Goal: Task Accomplishment & Management: Manage account settings

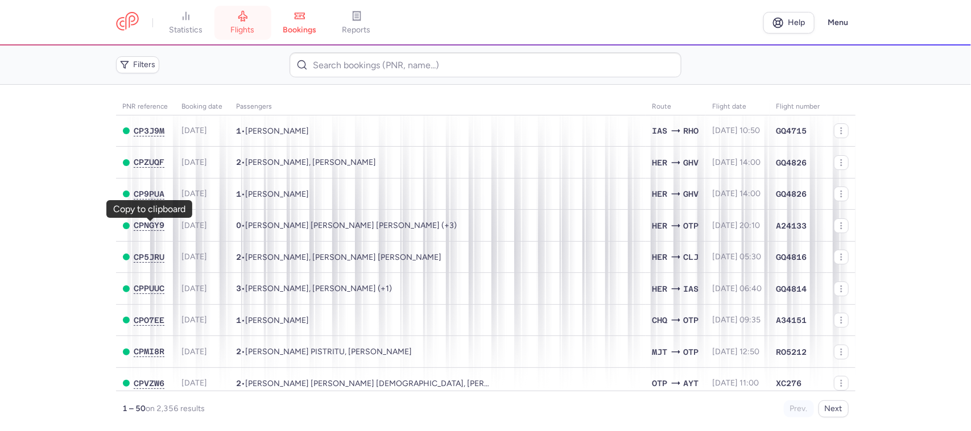
click at [257, 23] on link "flights" at bounding box center [242, 22] width 57 height 25
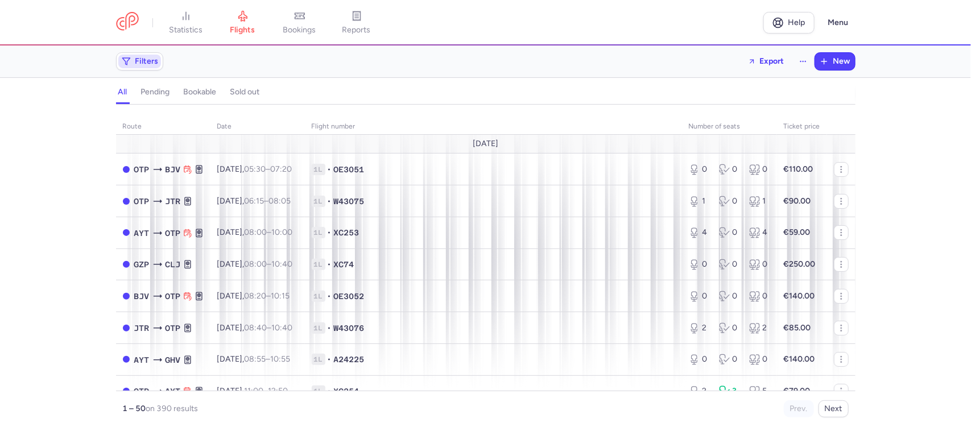
click at [151, 57] on span "Filters" at bounding box center [146, 61] width 23 height 9
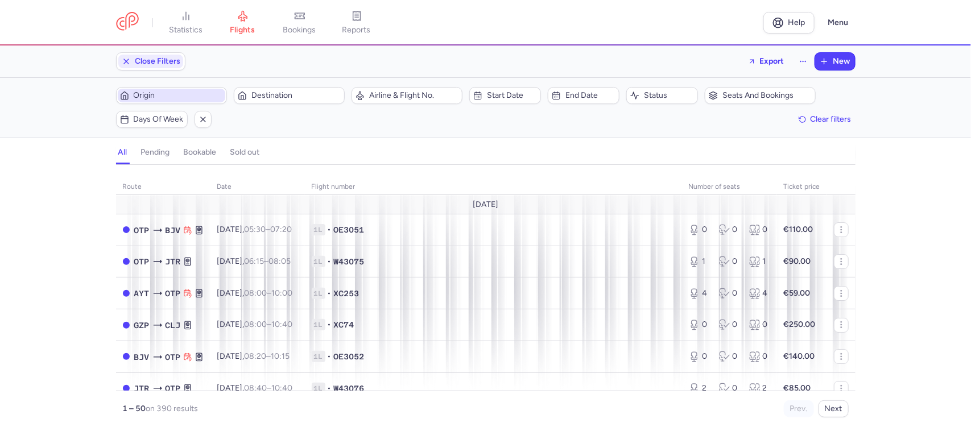
scroll to position [1, 0]
click at [184, 94] on span "Origin" at bounding box center [178, 95] width 89 height 9
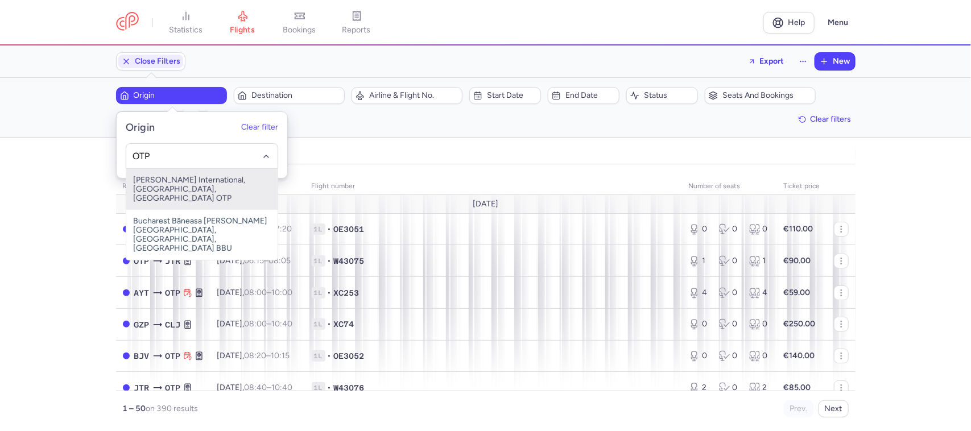
click at [195, 185] on span "[PERSON_NAME] International, [GEOGRAPHIC_DATA], [GEOGRAPHIC_DATA] OTP" at bounding box center [201, 189] width 151 height 41
type input "OTP"
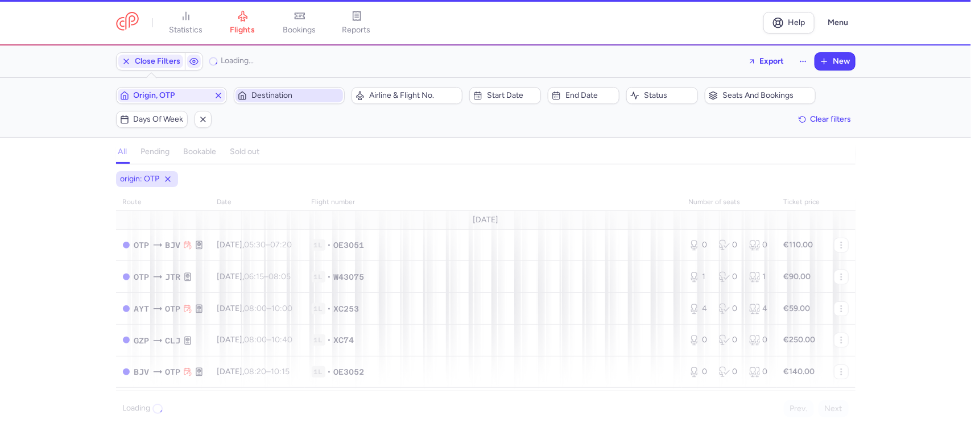
click at [276, 98] on span "Destination" at bounding box center [295, 95] width 89 height 9
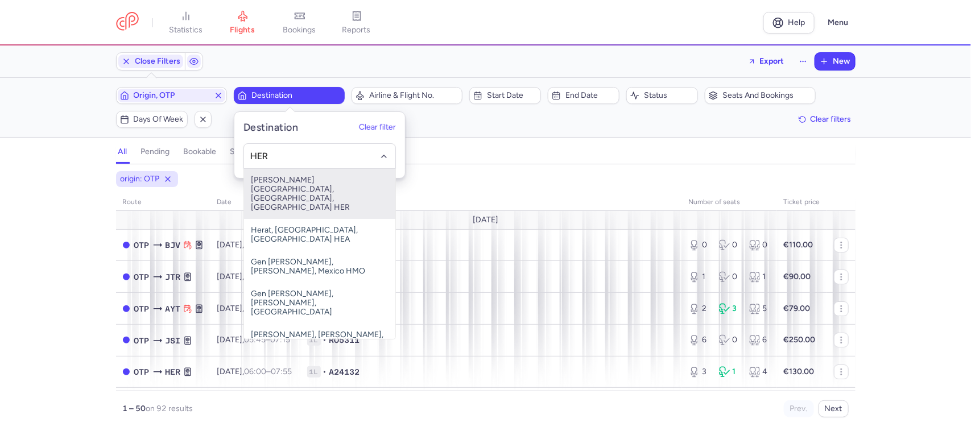
click at [291, 188] on span "[PERSON_NAME][GEOGRAPHIC_DATA], [GEOGRAPHIC_DATA], [GEOGRAPHIC_DATA] HER" at bounding box center [319, 194] width 151 height 50
type input "HER"
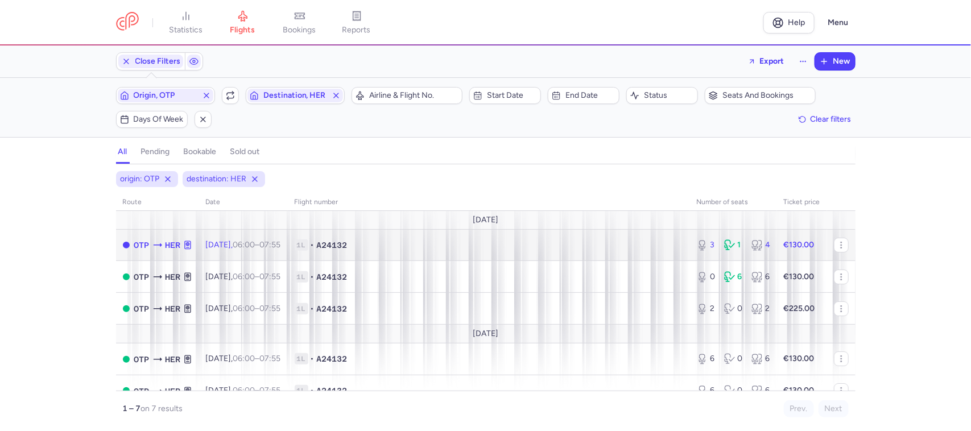
click at [424, 251] on span "1L • A24132" at bounding box center [489, 244] width 388 height 11
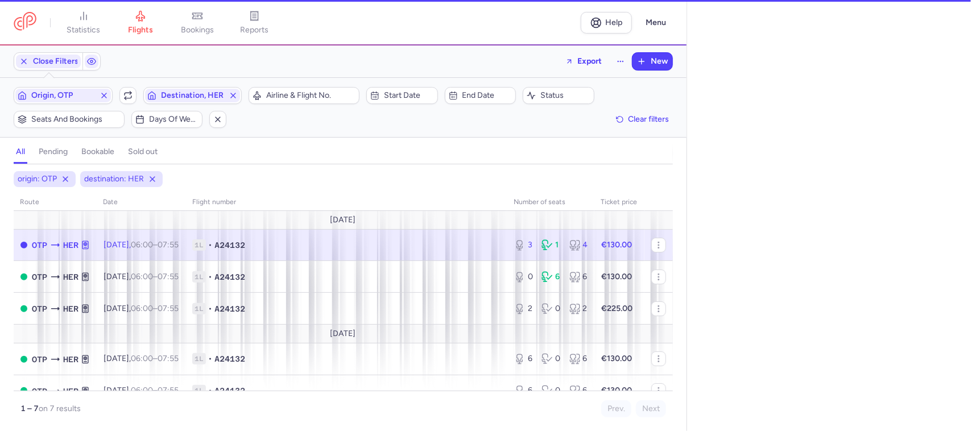
select select "hours"
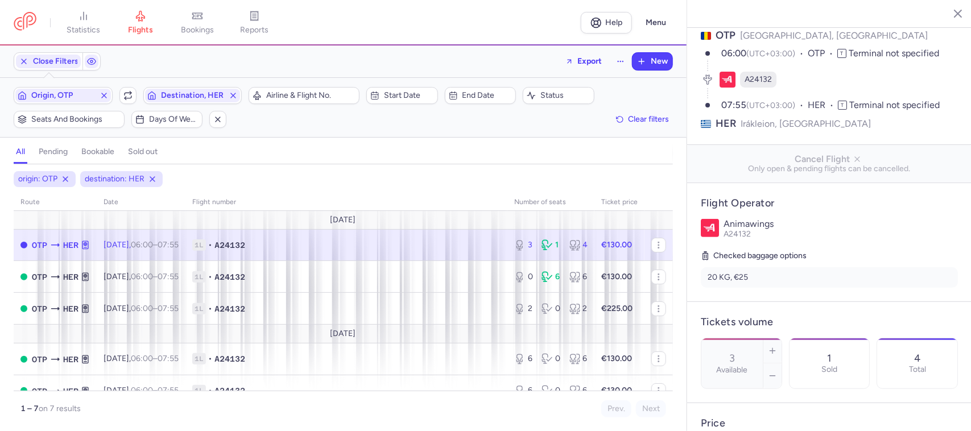
scroll to position [71, 0]
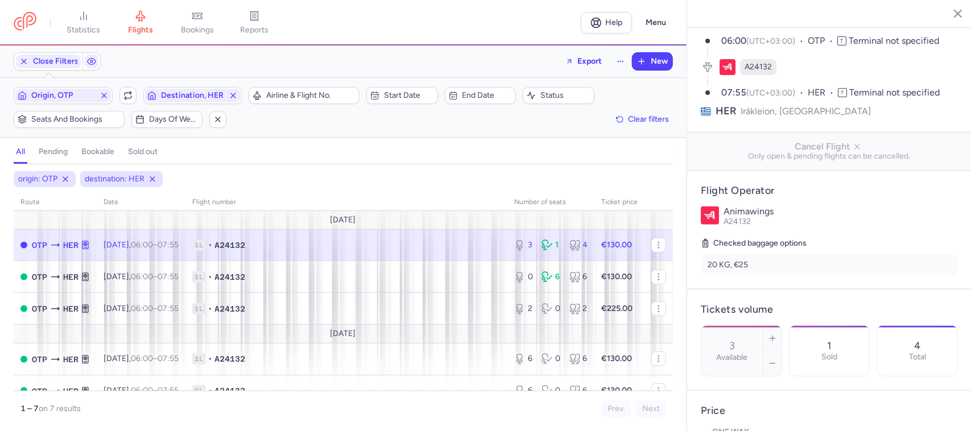
click at [137, 100] on div "Origin, OTP Include return Destination, HER" at bounding box center [127, 96] width 235 height 24
click at [129, 101] on span "button" at bounding box center [128, 96] width 14 height 14
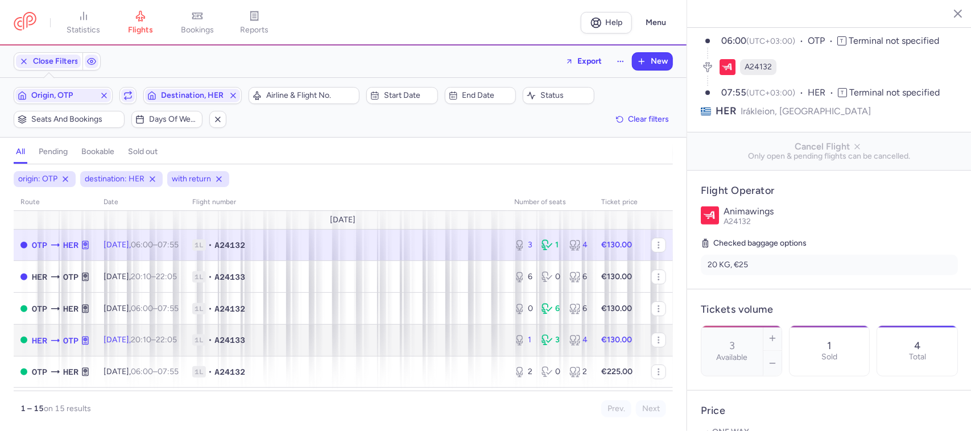
click at [300, 337] on span "1L • A24133" at bounding box center [346, 339] width 308 height 11
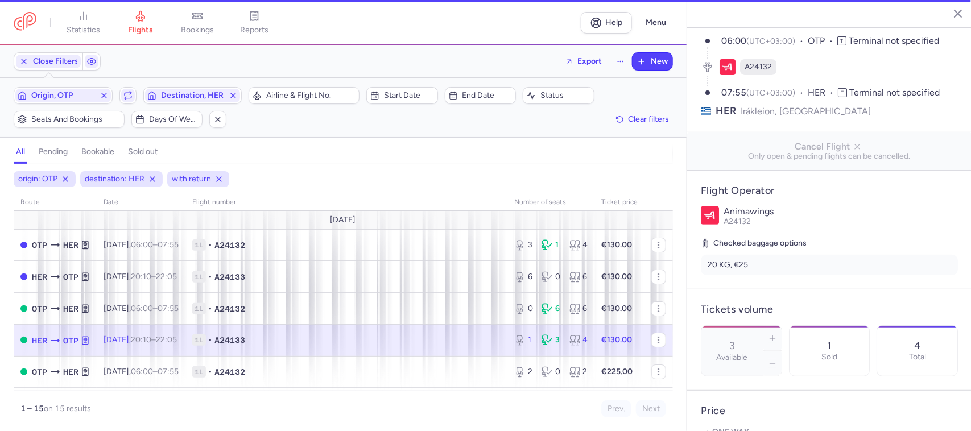
type input "1"
type input "26"
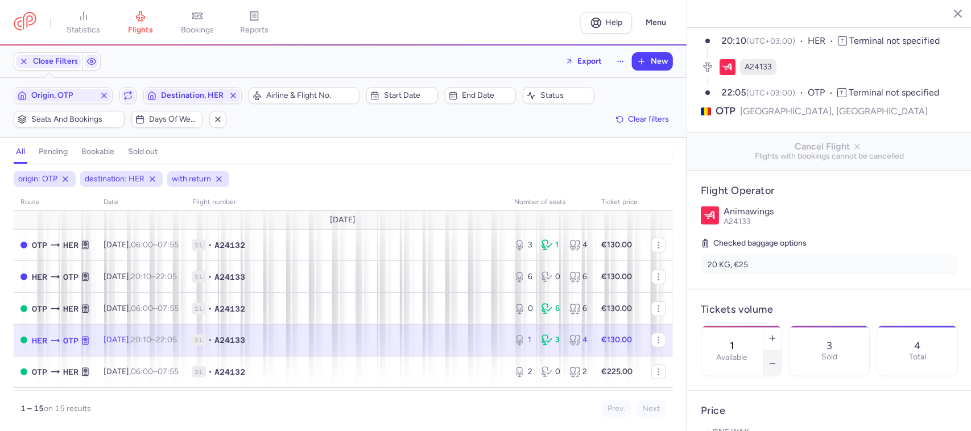
click at [781, 351] on button "button" at bounding box center [772, 363] width 18 height 25
click at [744, 416] on button "Save changes" at bounding box center [739, 408] width 76 height 25
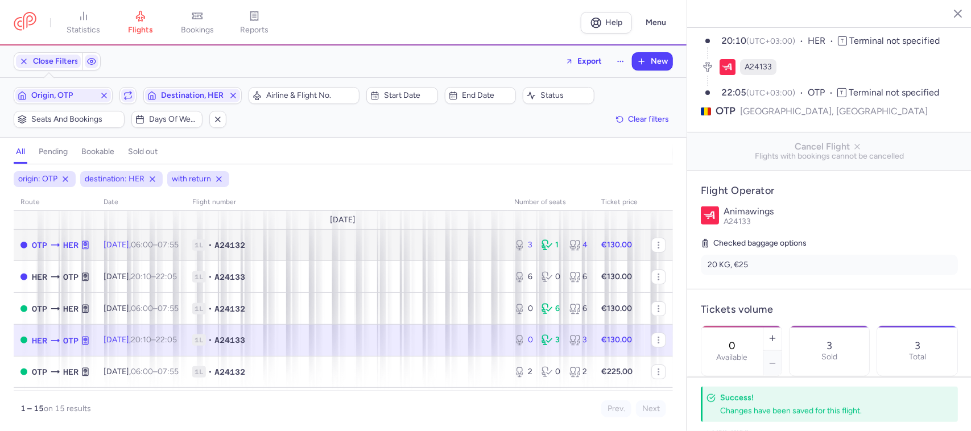
click at [311, 246] on span "1L • A24132" at bounding box center [346, 244] width 308 height 11
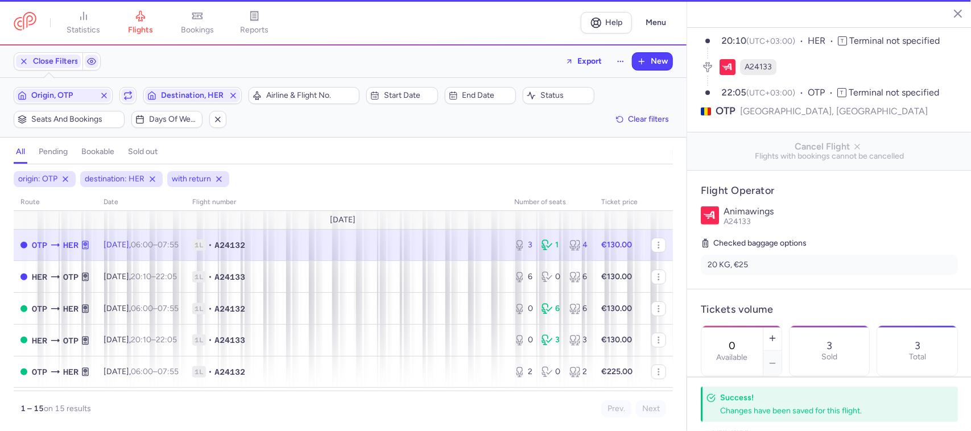
type input "3"
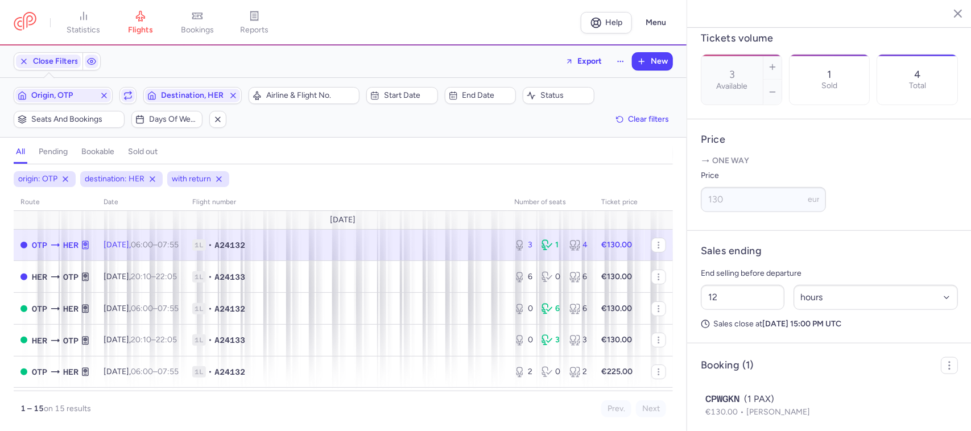
scroll to position [384, 0]
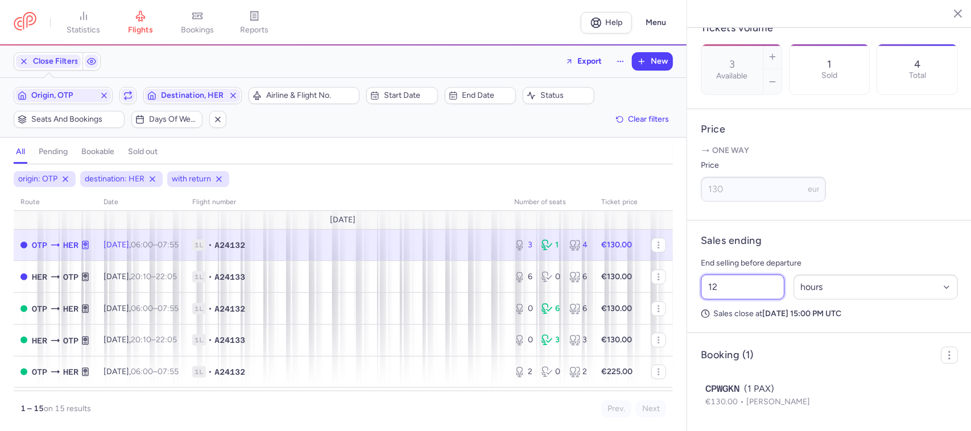
click at [728, 286] on input "12" at bounding box center [743, 287] width 84 height 25
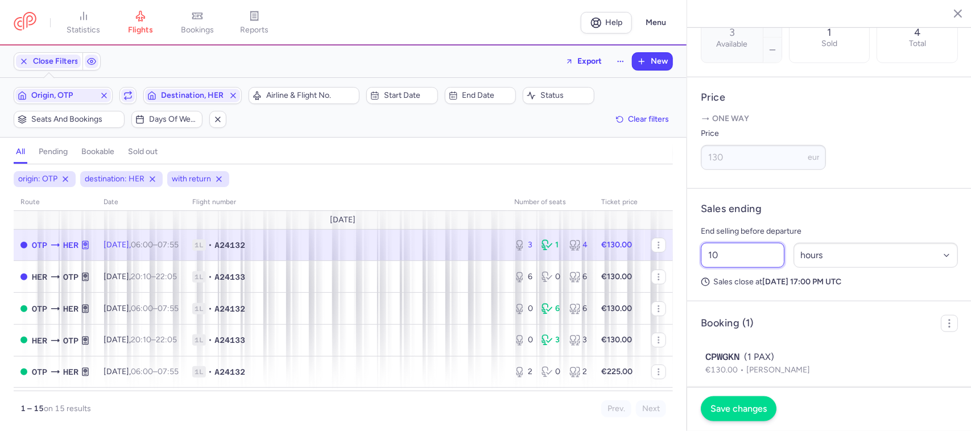
type input "10"
click at [750, 407] on span "Save changes" at bounding box center [738, 409] width 56 height 10
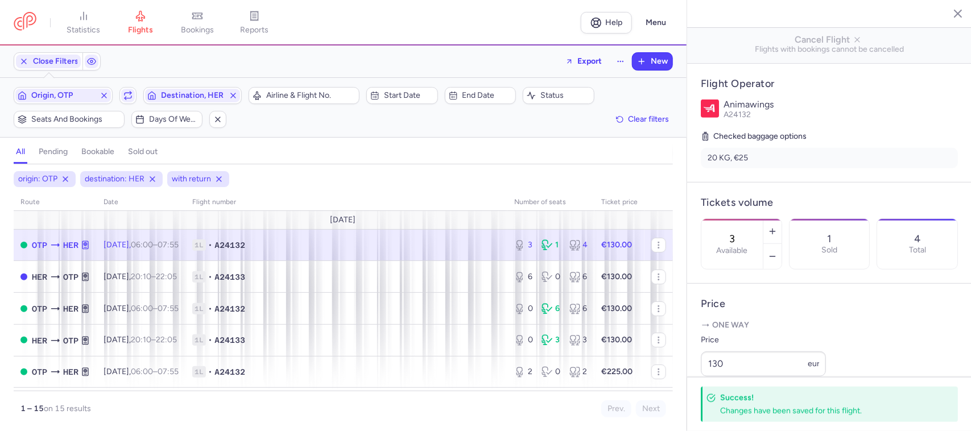
scroll to position [171, 0]
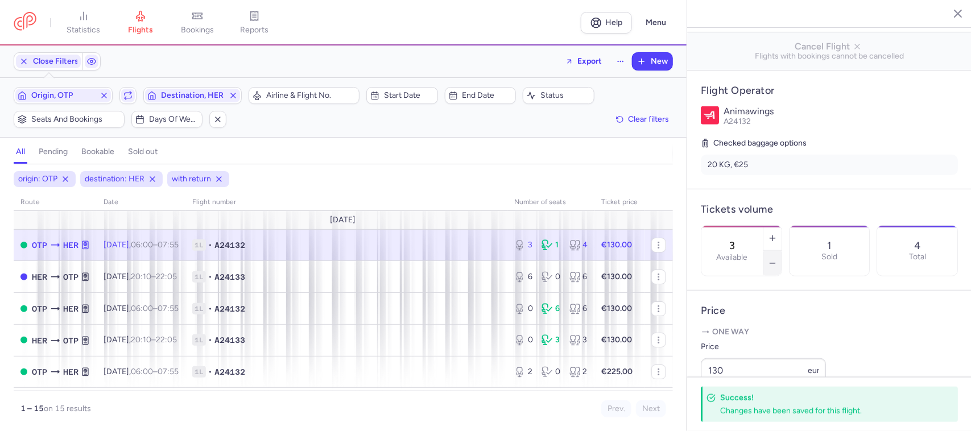
click at [777, 259] on icon "button" at bounding box center [772, 263] width 9 height 9
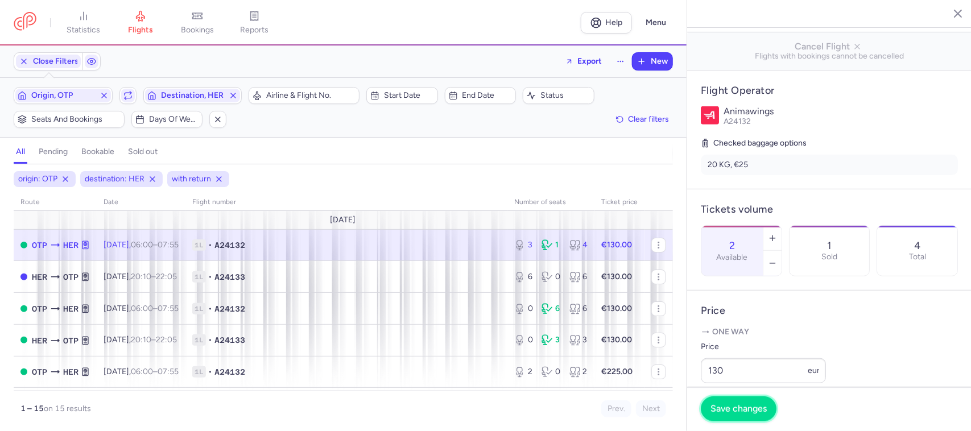
click at [730, 413] on span "Save changes" at bounding box center [738, 409] width 56 height 10
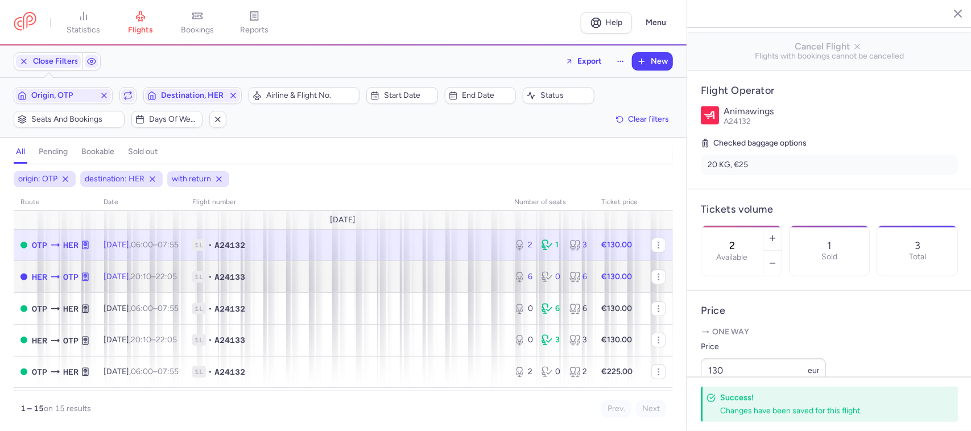
click at [452, 282] on span "1L • A24133" at bounding box center [346, 276] width 308 height 11
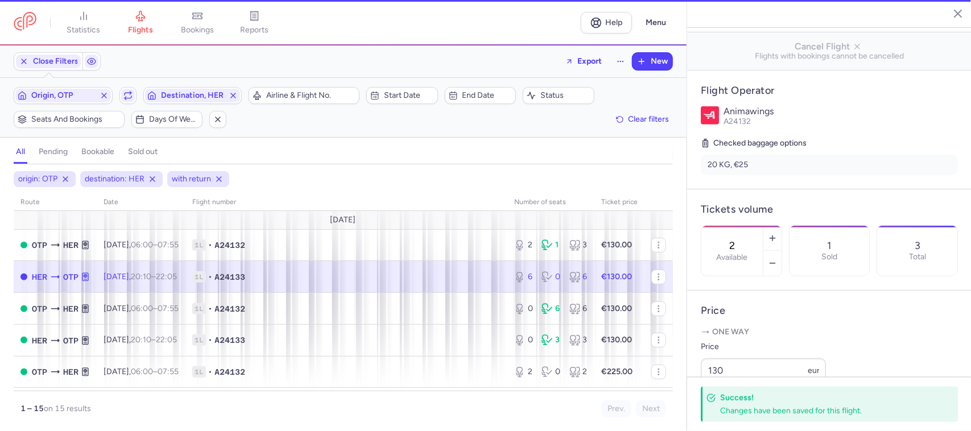
type input "6"
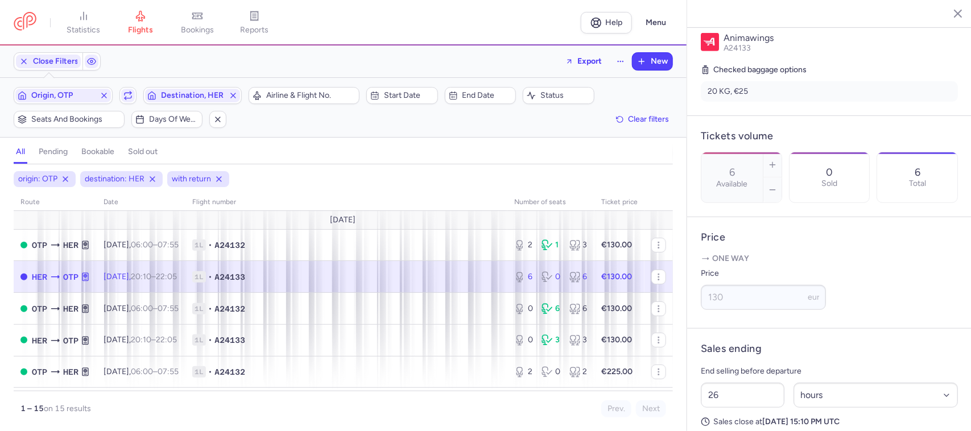
scroll to position [313, 0]
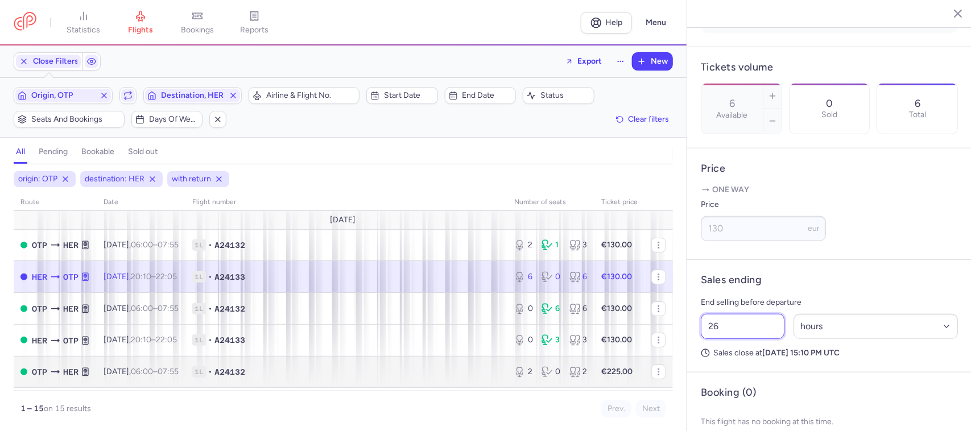
drag, startPoint x: 727, startPoint y: 359, endPoint x: 624, endPoint y: 359, distance: 102.9
click at [623, 360] on div "statistics flights bookings reports Help Menu Close Filters Export New Filters …" at bounding box center [485, 215] width 971 height 431
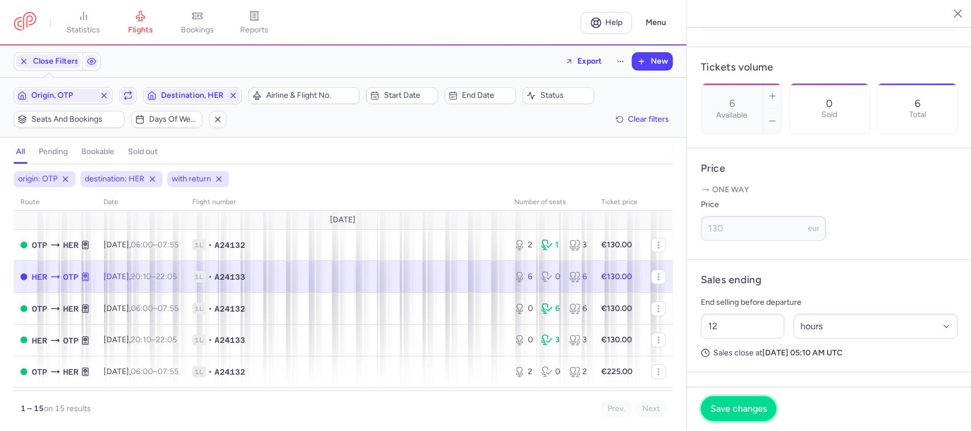
click at [730, 413] on span "Save changes" at bounding box center [738, 409] width 56 height 10
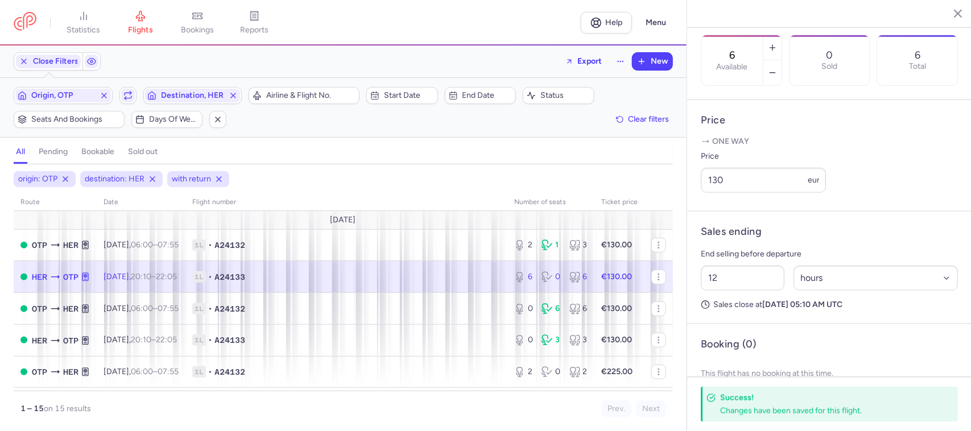
scroll to position [390, 0]
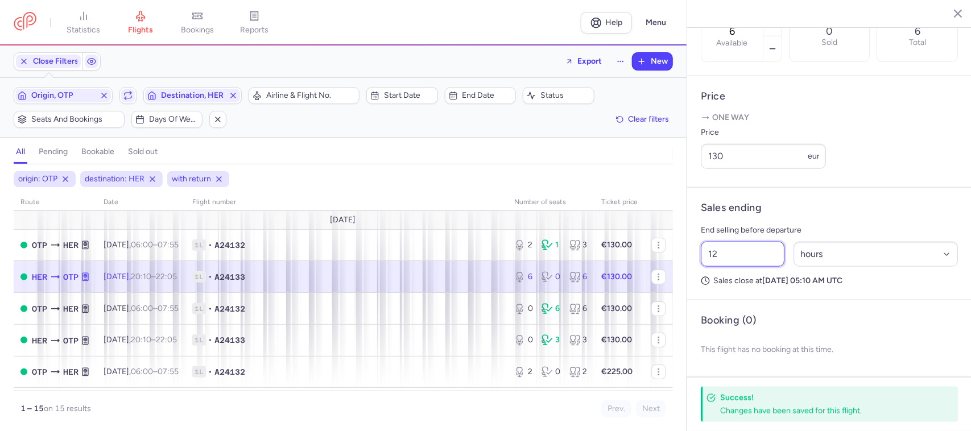
drag, startPoint x: 725, startPoint y: 268, endPoint x: 691, endPoint y: 269, distance: 34.1
click at [691, 269] on article "Sales ending End selling before departure 12 Select an option hours days Sales …" at bounding box center [829, 244] width 284 height 113
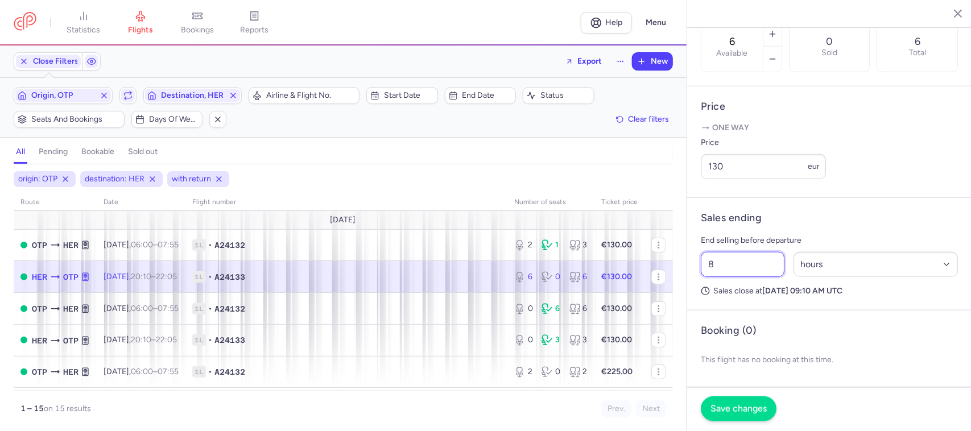
type input "8"
click at [715, 410] on span "Save changes" at bounding box center [738, 409] width 56 height 10
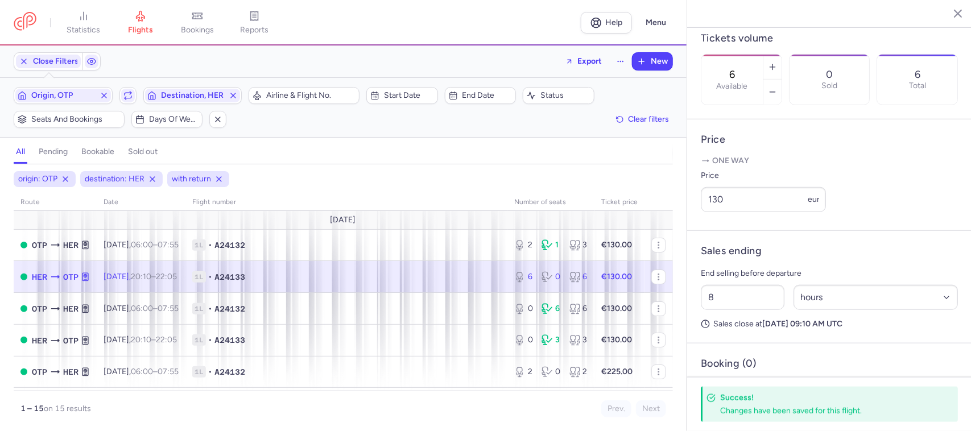
scroll to position [337, 0]
